Goal: Find specific page/section: Find specific page/section

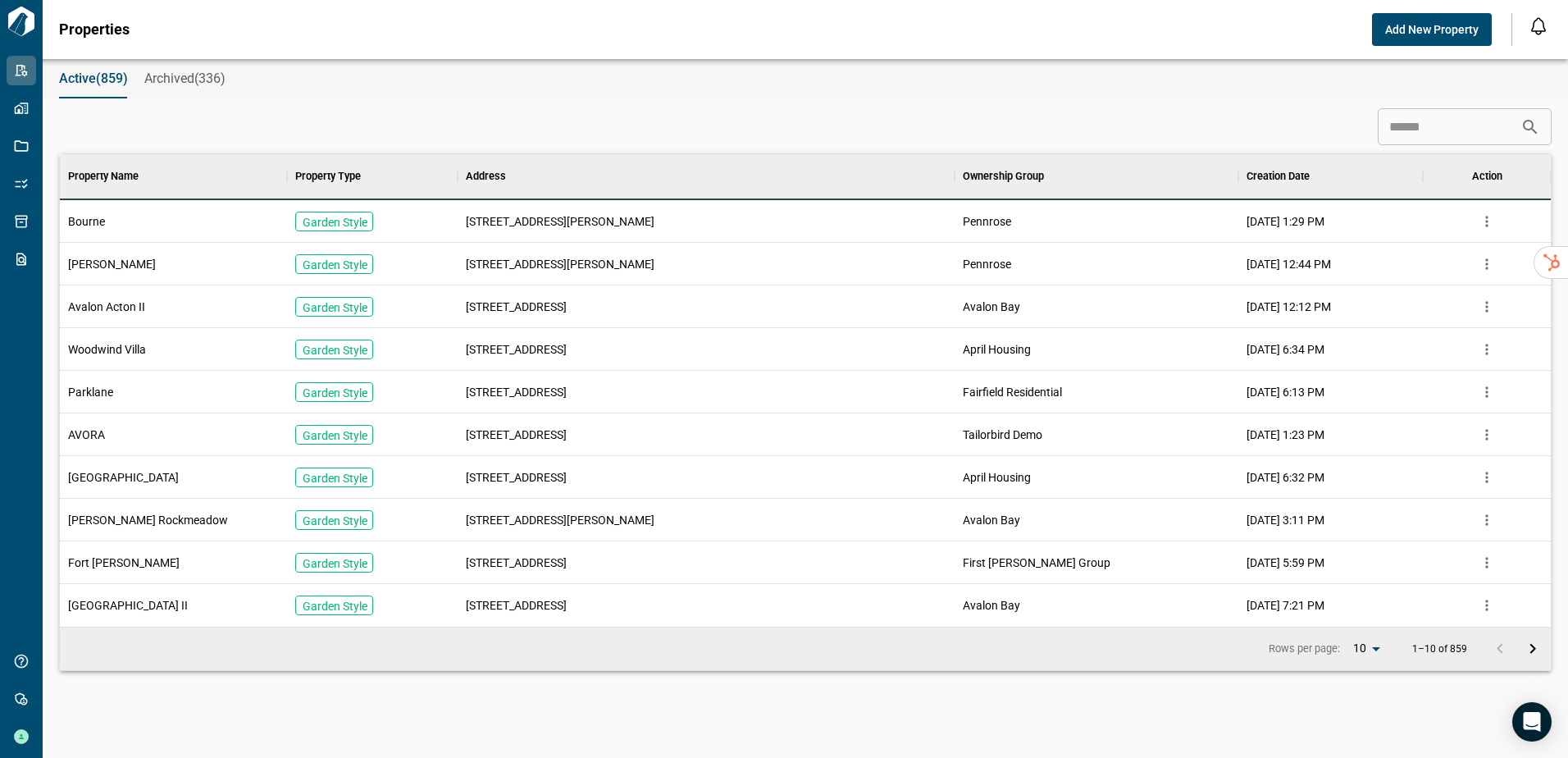
scroll to position [13, 8]
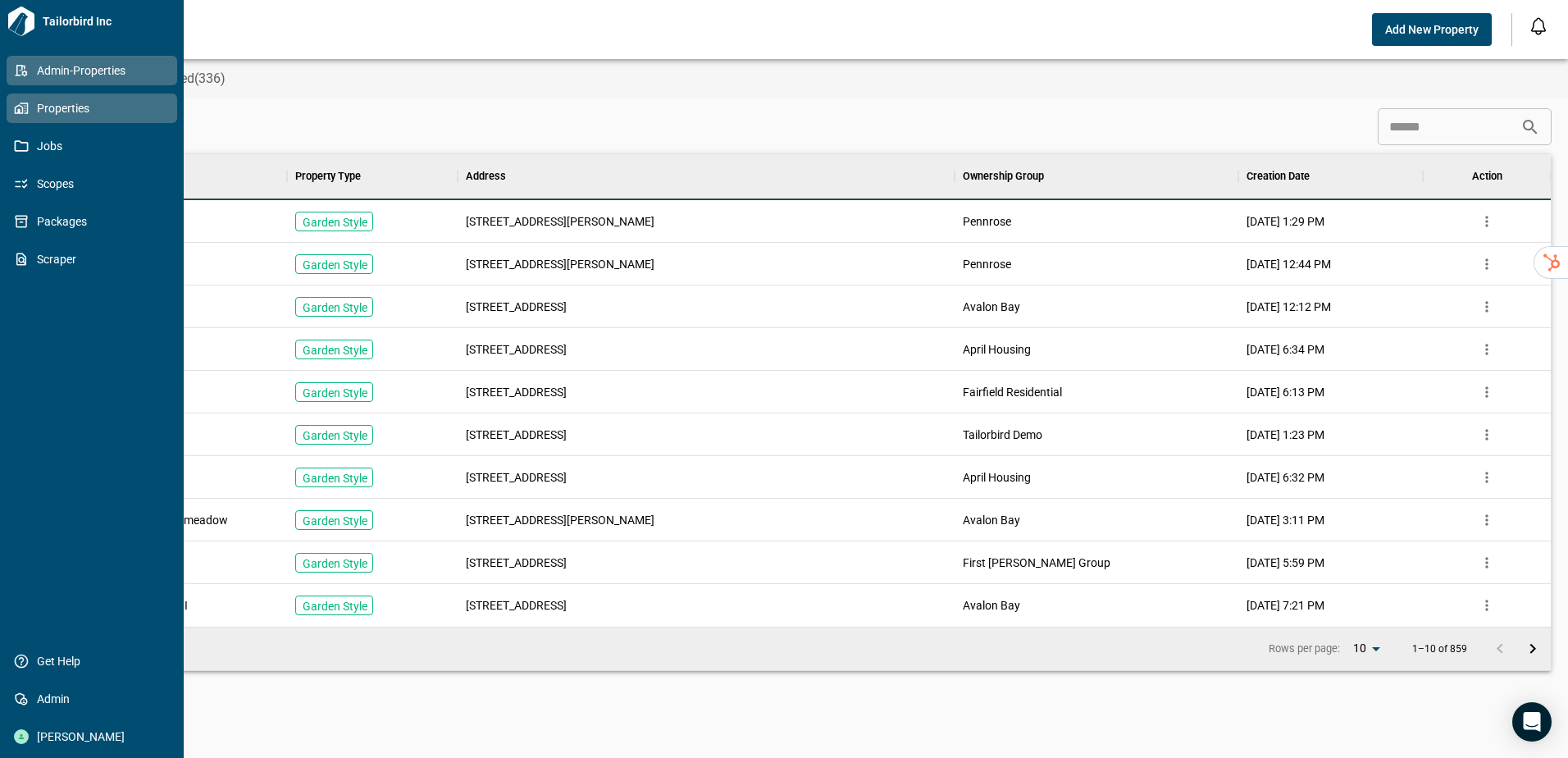
click at [18, 110] on icon at bounding box center [19, 108] width 9 height 9
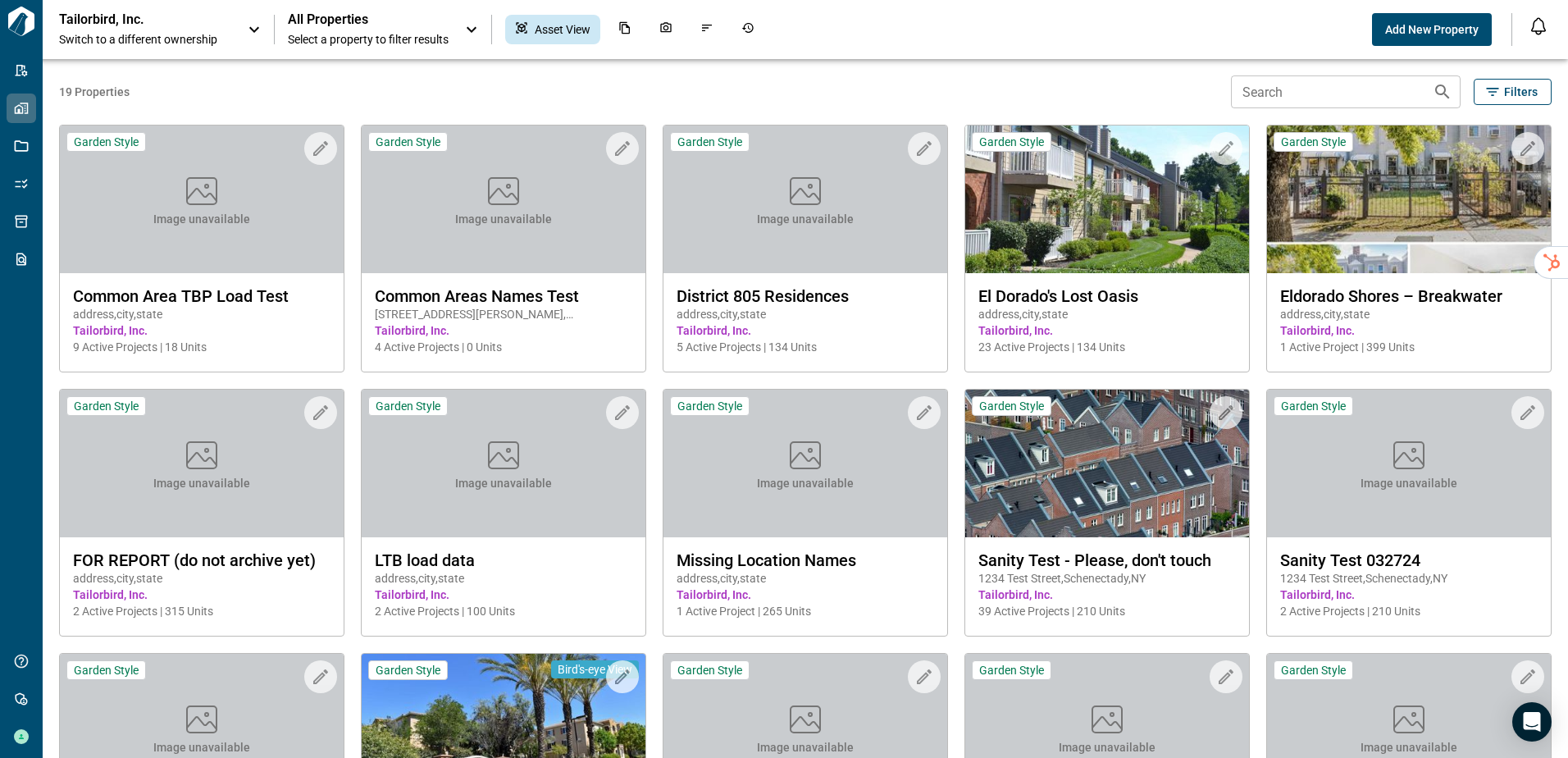
click at [107, 18] on p "Tailorbird, Inc." at bounding box center [133, 20] width 147 height 17
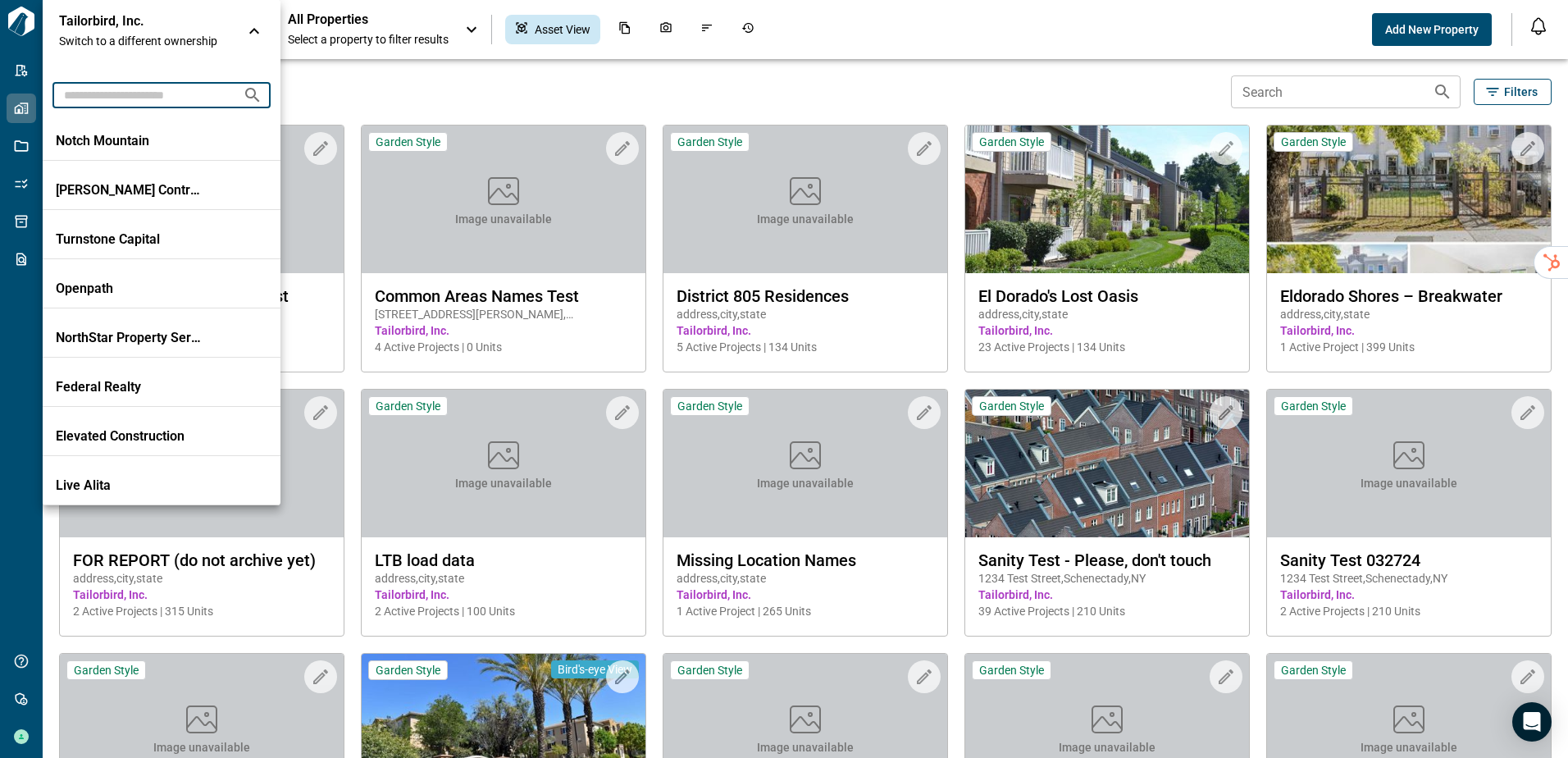
click at [147, 101] on input "text" at bounding box center [141, 95] width 177 height 30
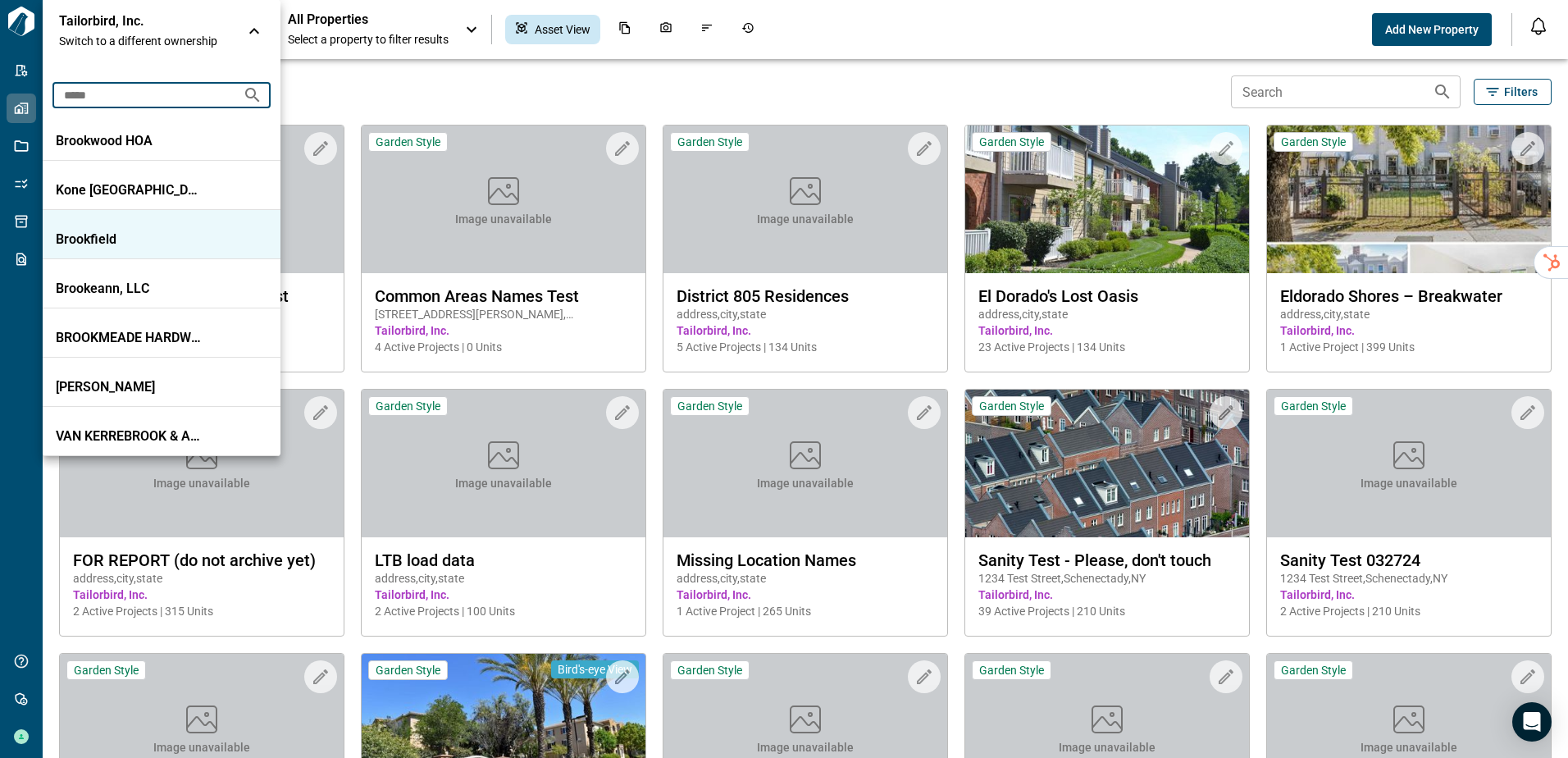
type input "*****"
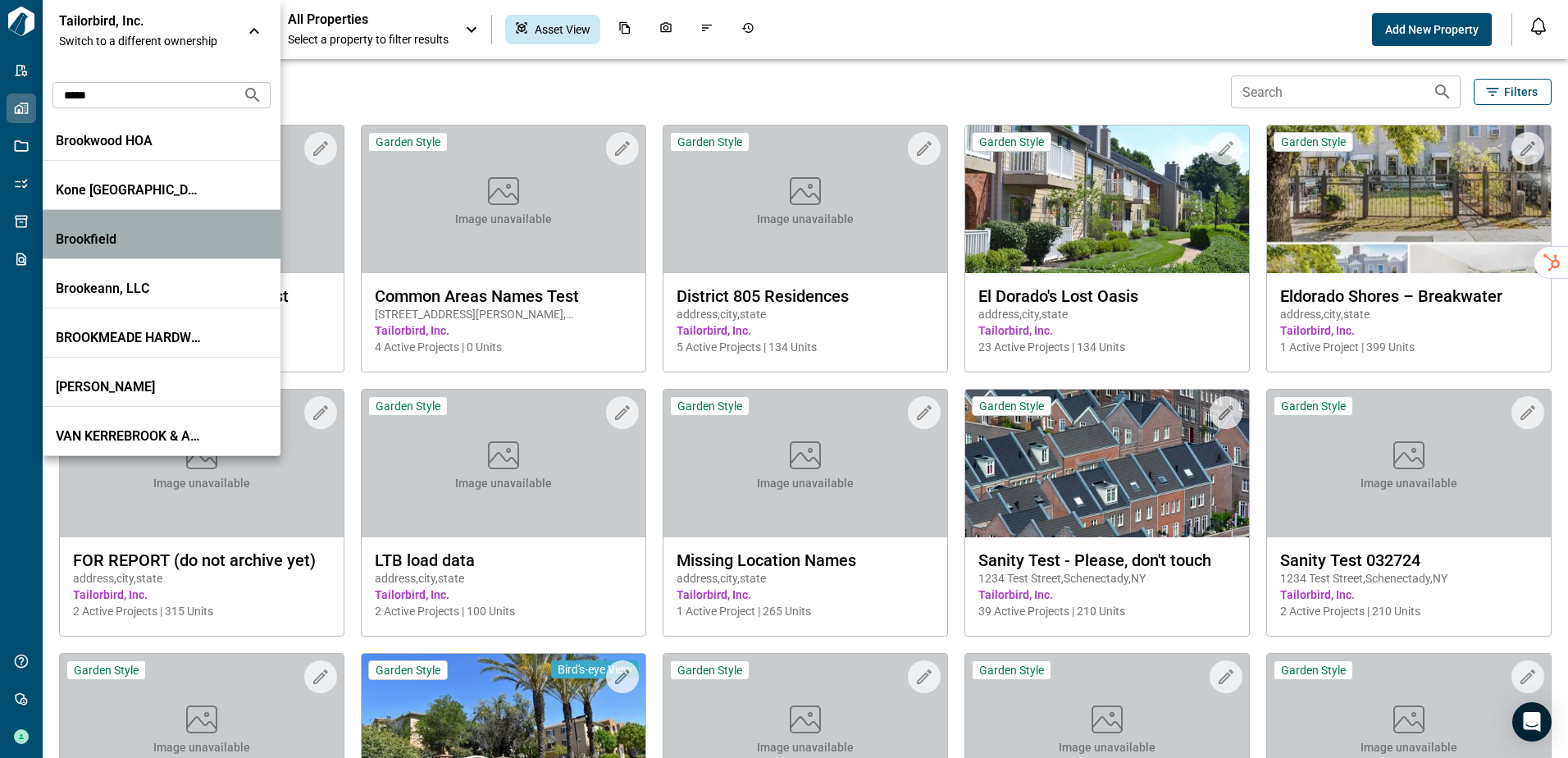
click at [107, 241] on p "Brookfield" at bounding box center [130, 240] width 147 height 17
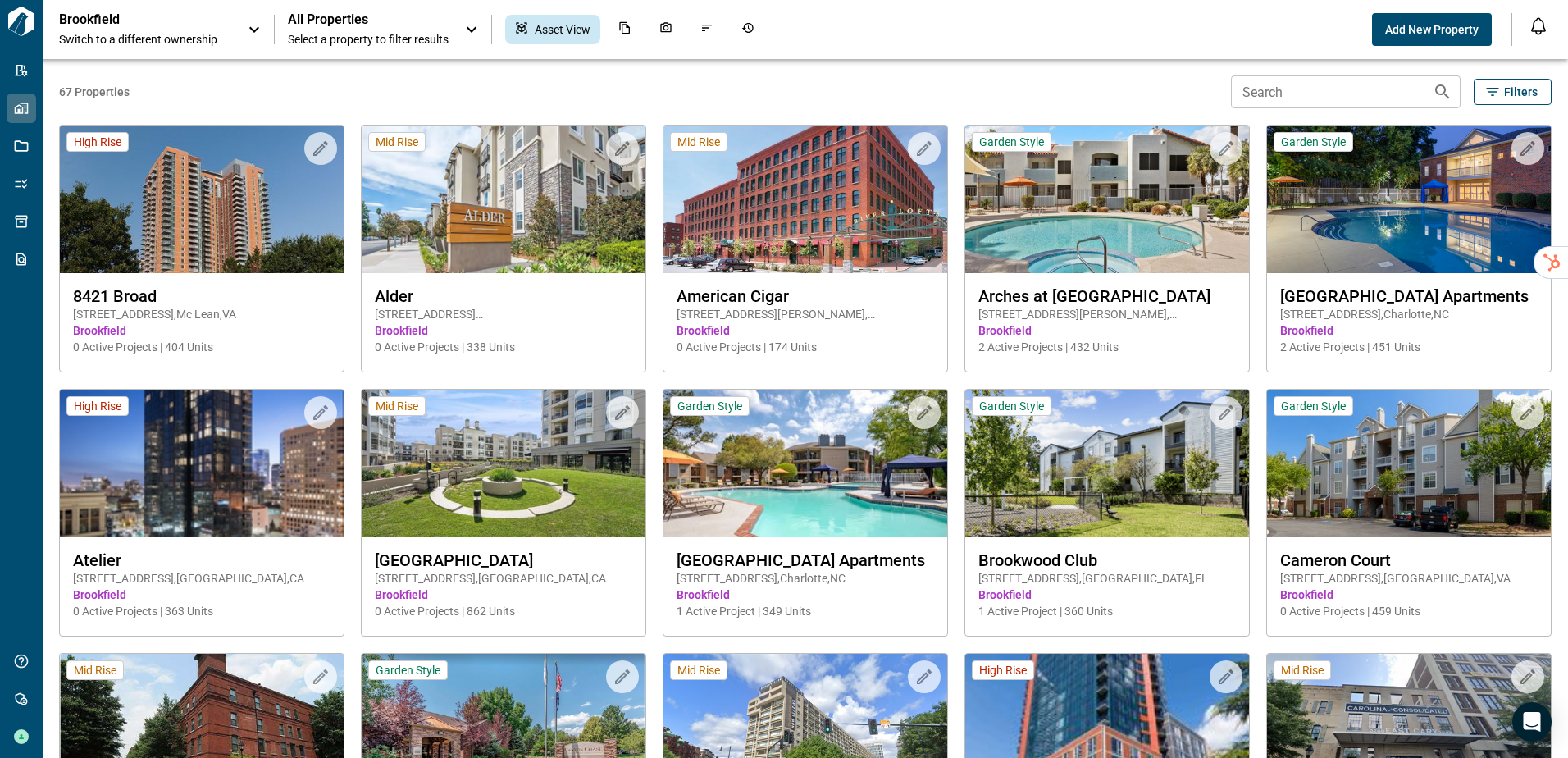
click at [169, 20] on p "Brookfield" at bounding box center [133, 20] width 147 height 17
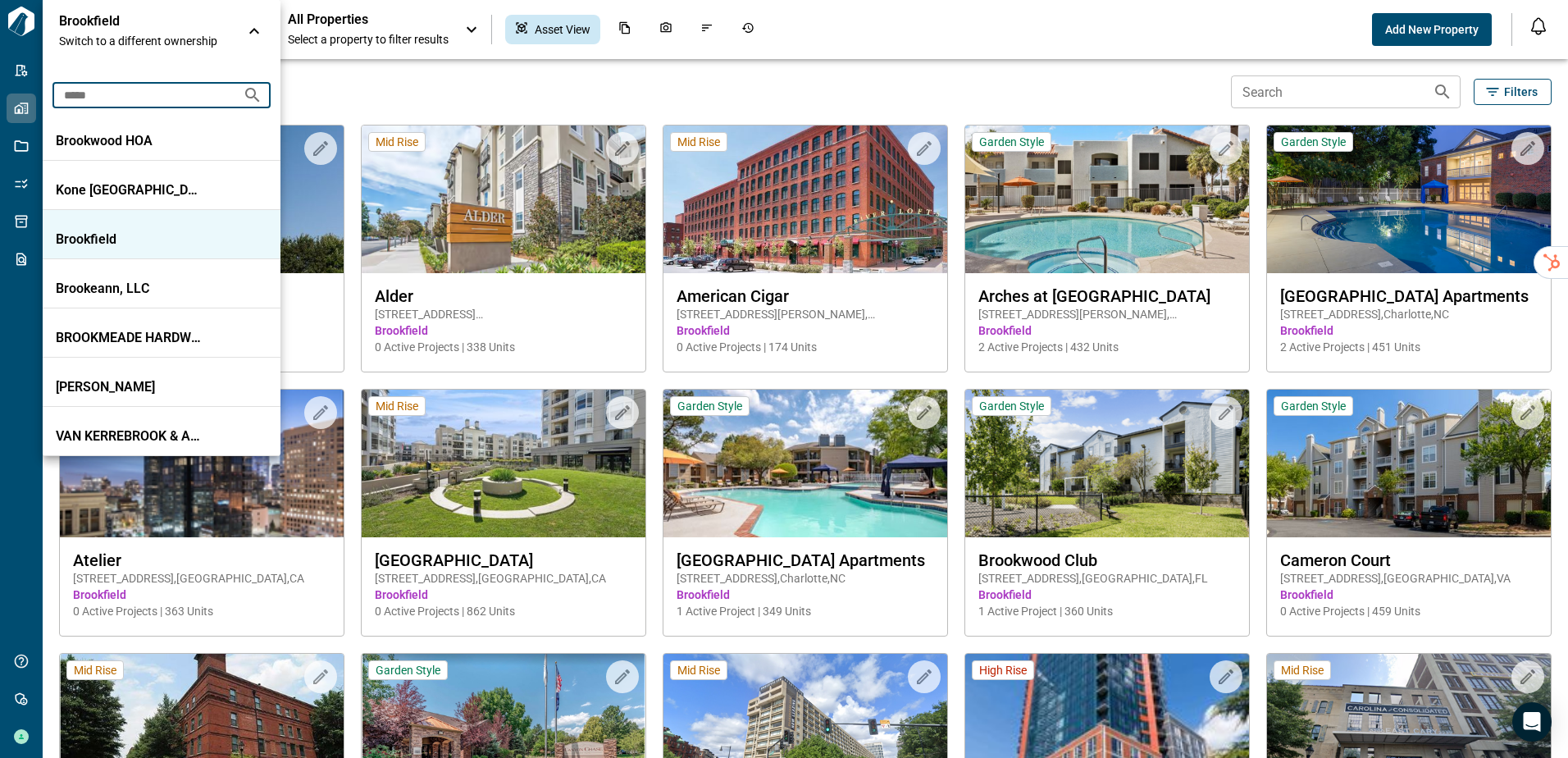
drag, startPoint x: 160, startPoint y: 105, endPoint x: -247, endPoint y: 68, distance: 408.7
click at [0, 68] on html "Tailorbird Inc Admin-Properties Properties Jobs Scopes Packages Scraper Get Hel…" at bounding box center [784, 379] width 1568 height 758
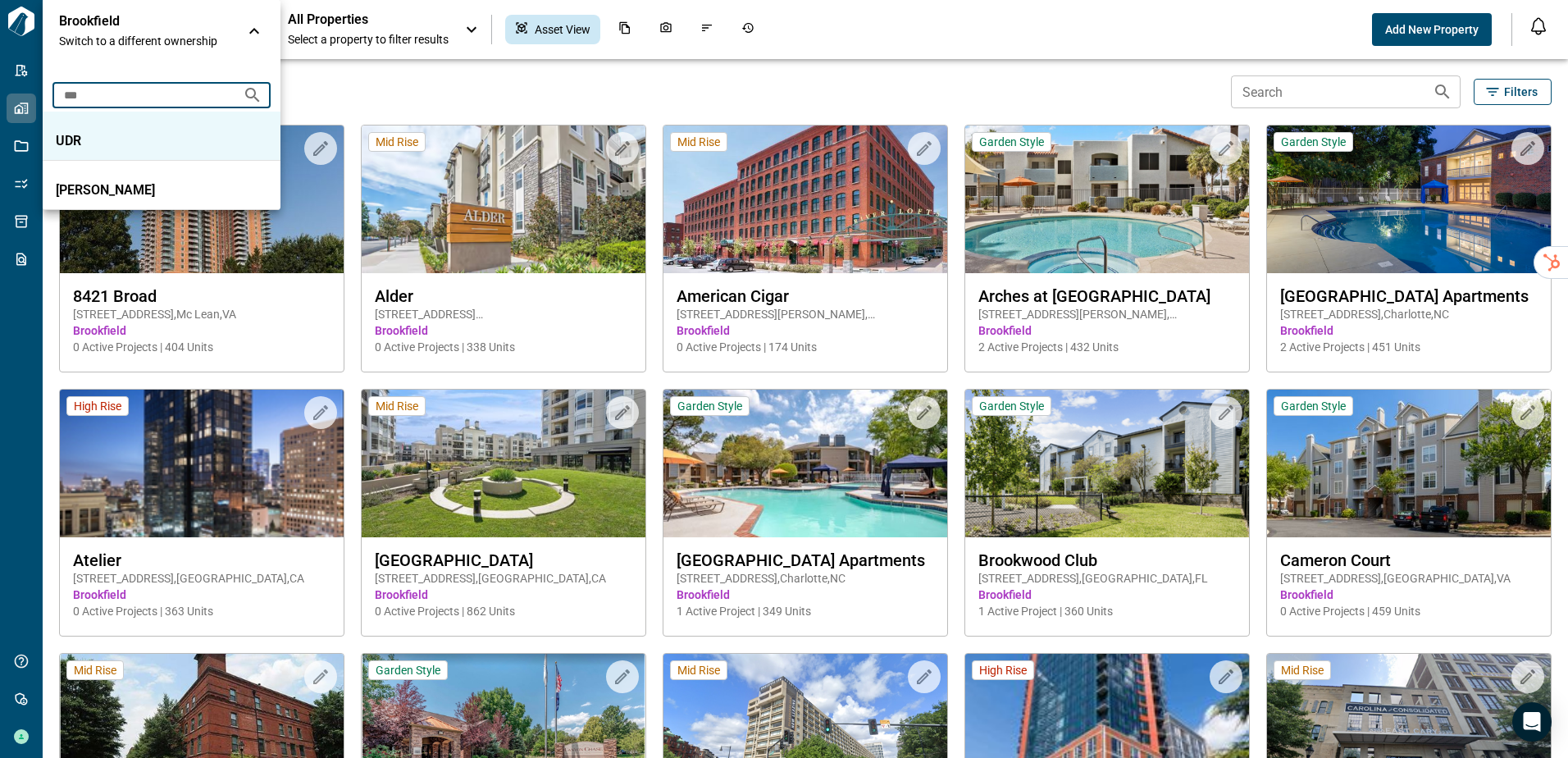
type input "***"
click at [82, 151] on li "UDR" at bounding box center [162, 136] width 238 height 49
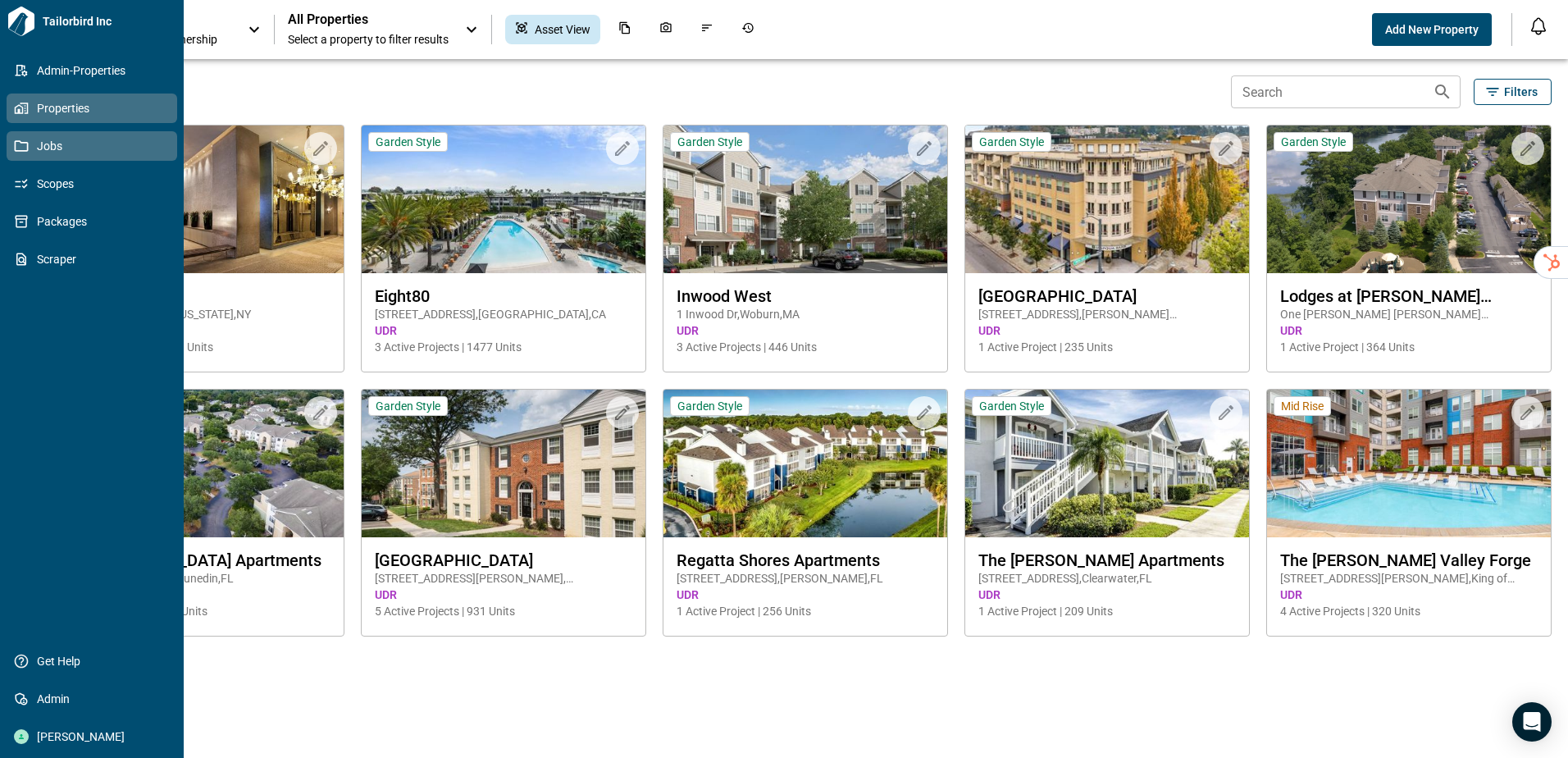
click at [26, 144] on icon at bounding box center [22, 147] width 15 height 15
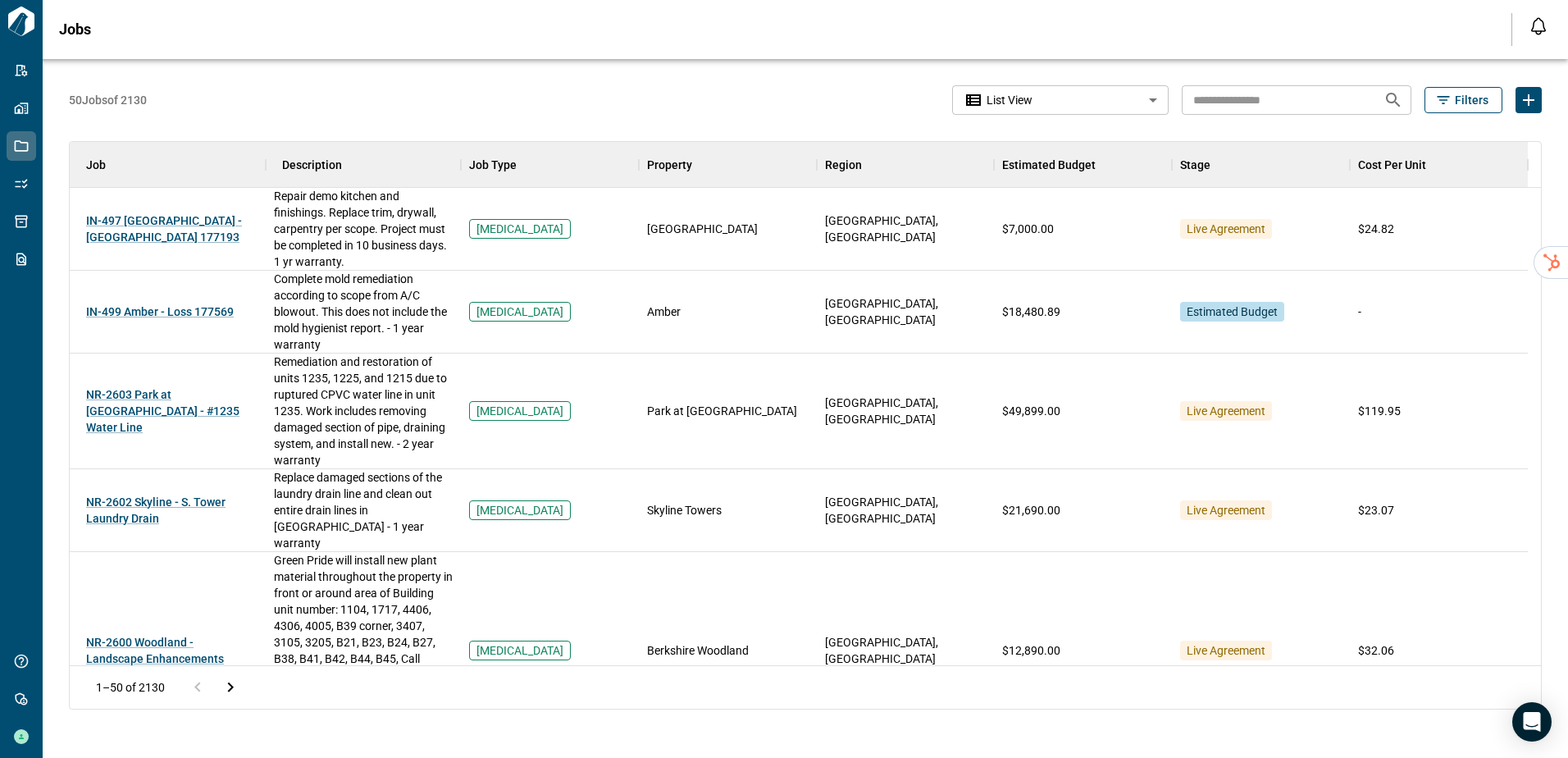
click at [1026, 109] on body "Tailorbird Inc Admin-Properties Properties Jobs Scopes Packages Scraper Get Hel…" at bounding box center [784, 379] width 1568 height 758
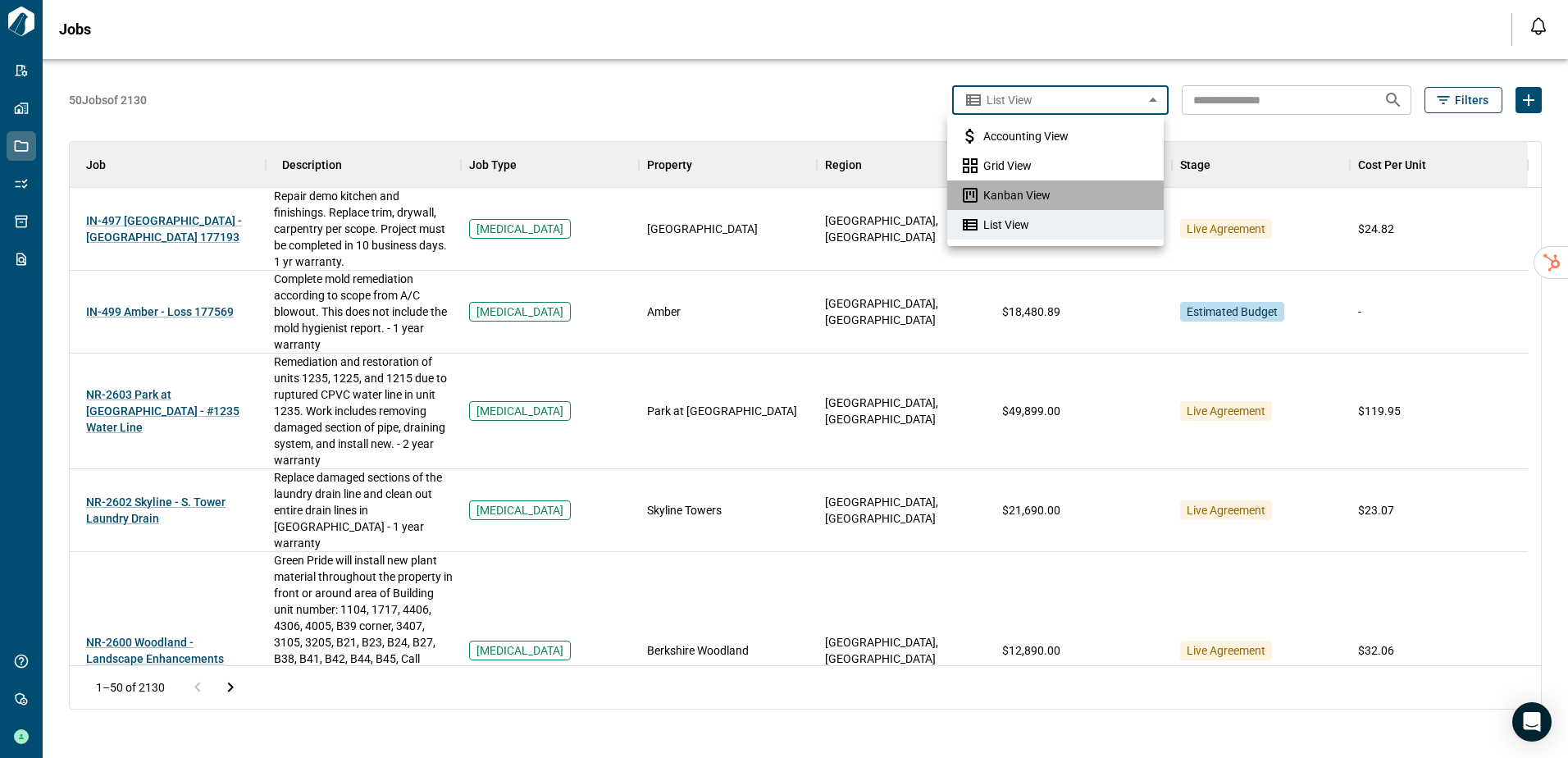
click at [1005, 199] on span "Kanban View" at bounding box center [1017, 195] width 67 height 17
type input "**********"
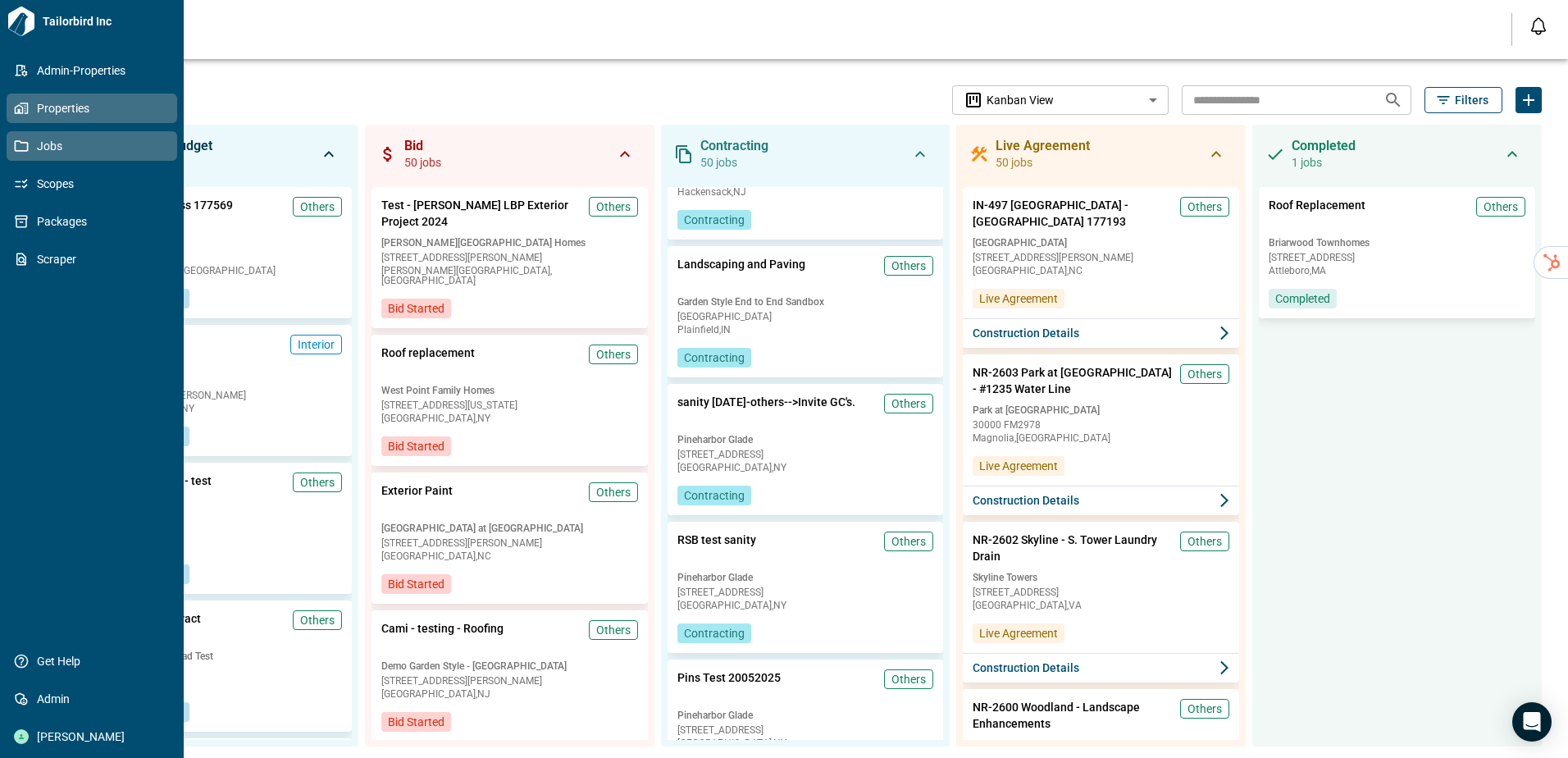
click at [35, 104] on span "Properties" at bounding box center [95, 109] width 133 height 17
